Goal: Transaction & Acquisition: Purchase product/service

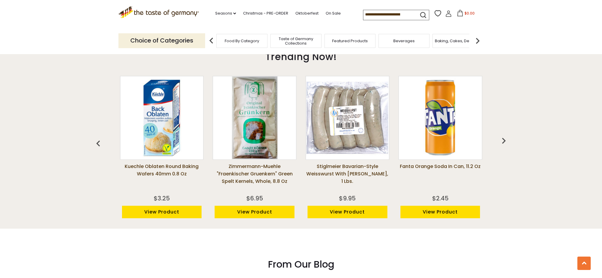
scroll to position [478, 0]
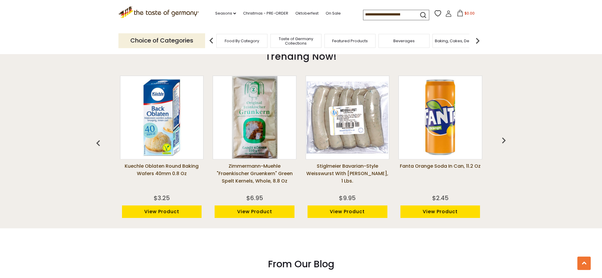
click at [509, 142] on img "button" at bounding box center [504, 140] width 12 height 12
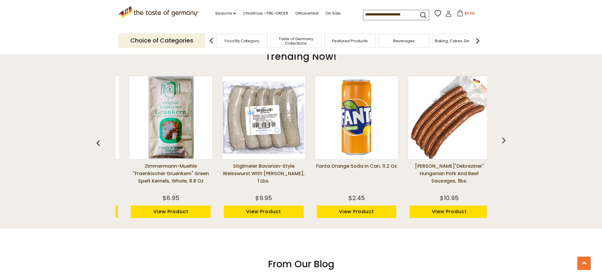
scroll to position [0, 93]
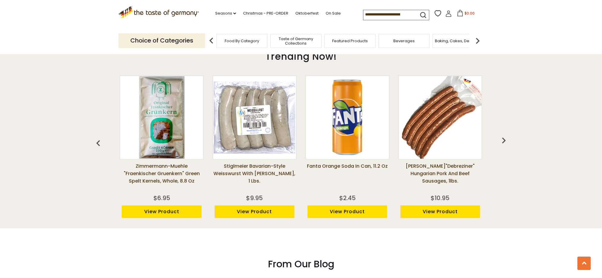
click at [509, 142] on img "button" at bounding box center [504, 140] width 12 height 12
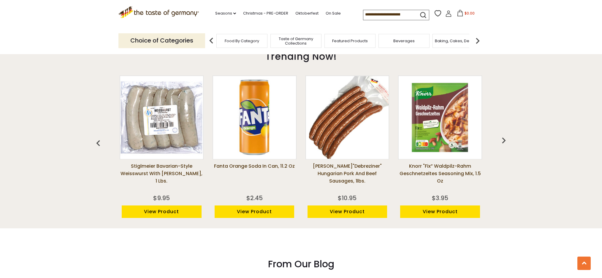
click at [509, 142] on img "button" at bounding box center [504, 140] width 12 height 12
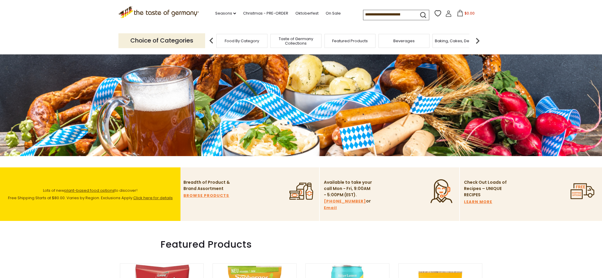
scroll to position [0, 0]
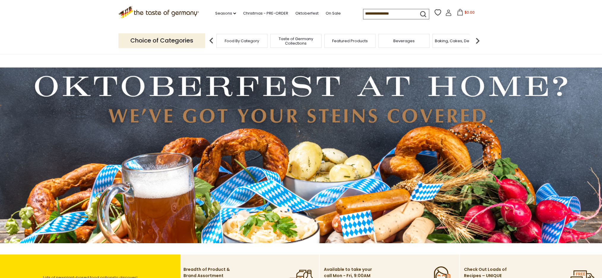
click at [295, 41] on span "Taste of Germany Collections" at bounding box center [296, 41] width 48 height 9
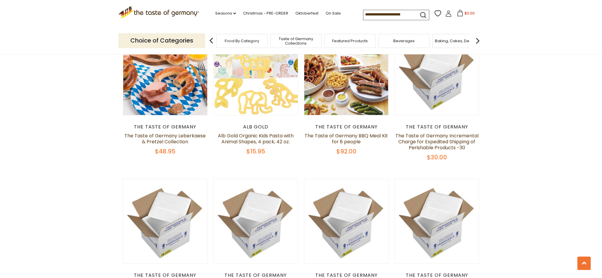
scroll to position [383, 0]
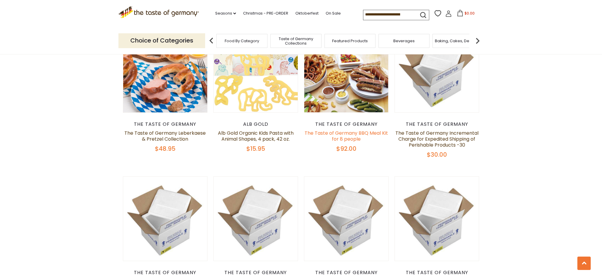
click at [345, 133] on link "The Taste of Germany BBQ Meal Kit for 8 people" at bounding box center [346, 136] width 83 height 13
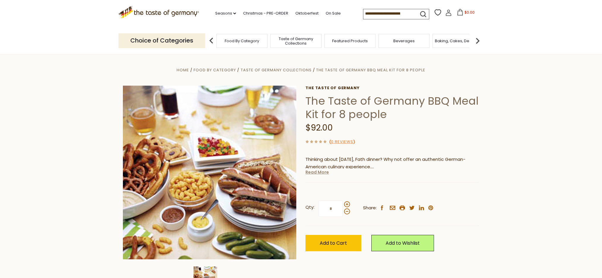
click at [320, 170] on link "Read More" at bounding box center [317, 172] width 23 height 6
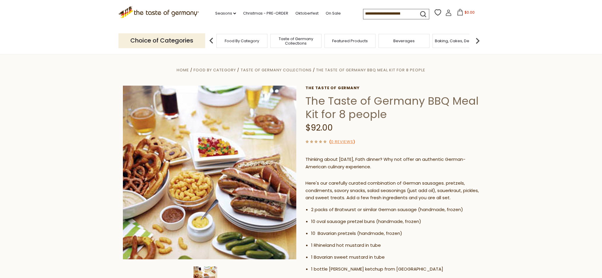
click at [320, 171] on div "Thinking about Memorial Day, Fath dinner? Why not offer an authentic German-Ame…" at bounding box center [393, 270] width 174 height 239
